Goal: Information Seeking & Learning: Learn about a topic

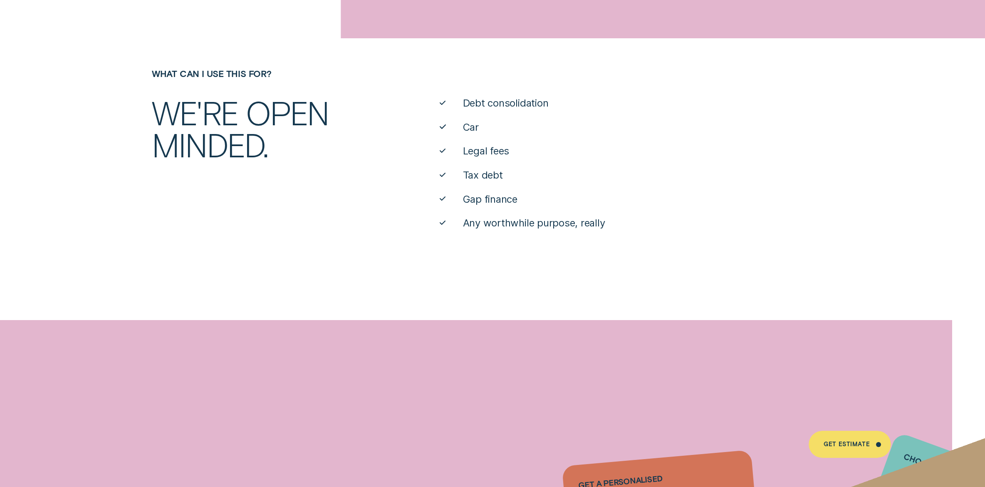
scroll to position [509, 0]
